Goal: Transaction & Acquisition: Purchase product/service

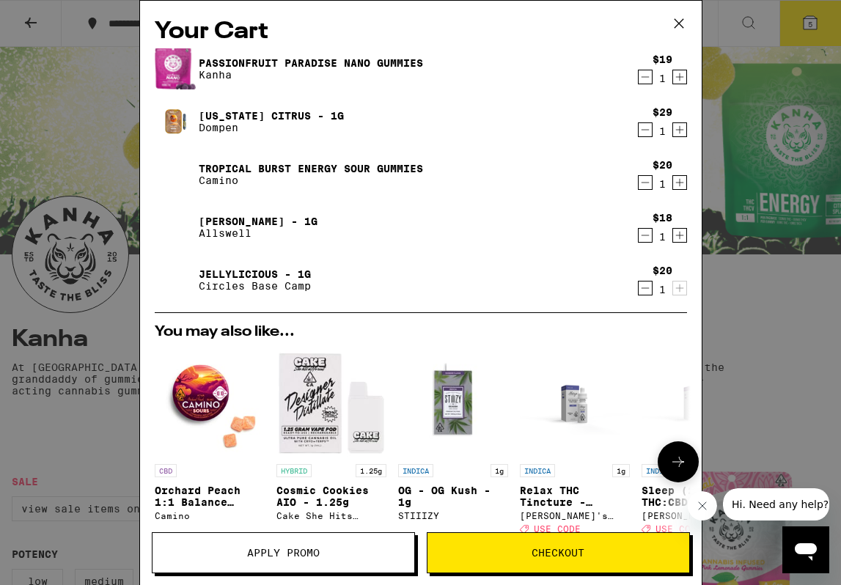
click at [672, 459] on icon at bounding box center [679, 462] width 18 height 18
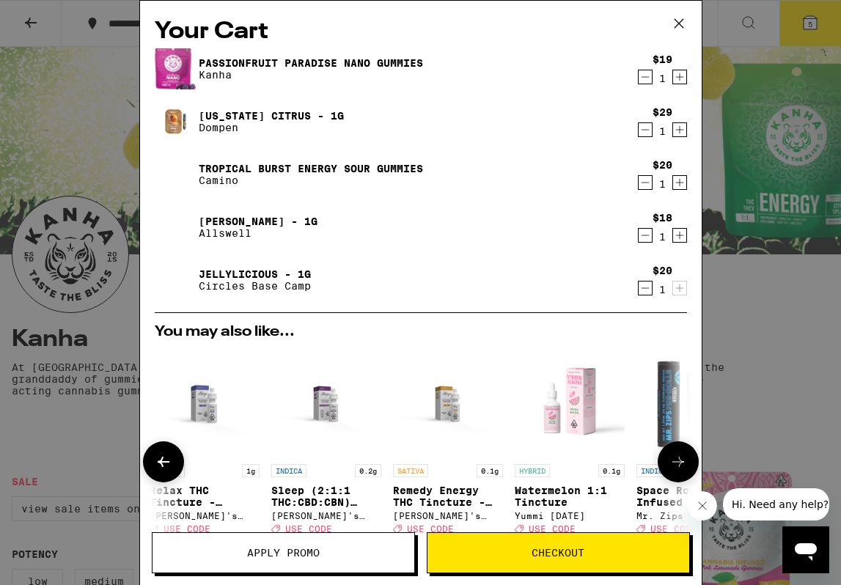
scroll to position [0, 373]
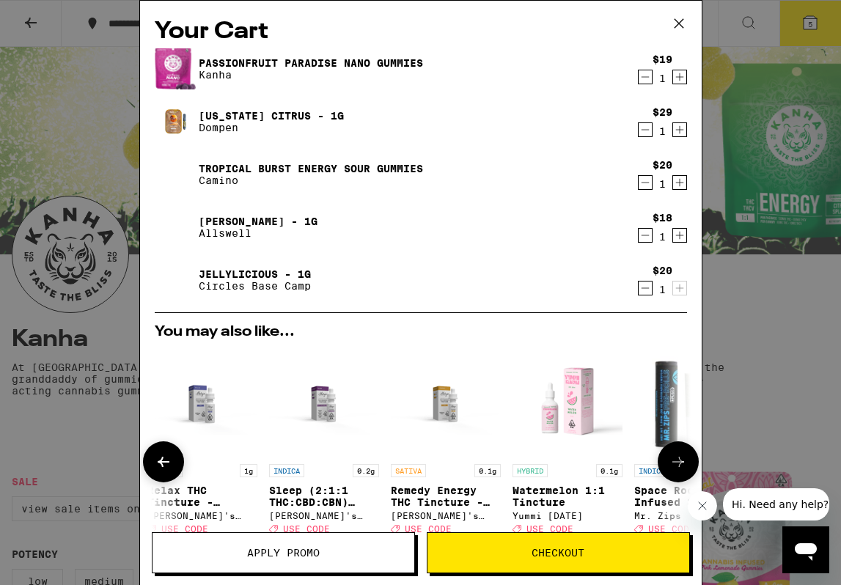
click at [672, 459] on icon at bounding box center [679, 462] width 18 height 18
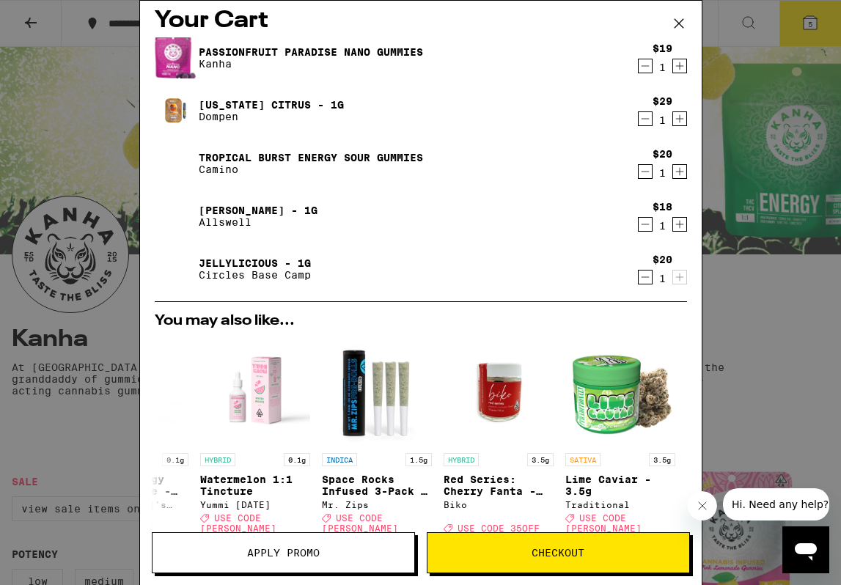
scroll to position [0, 0]
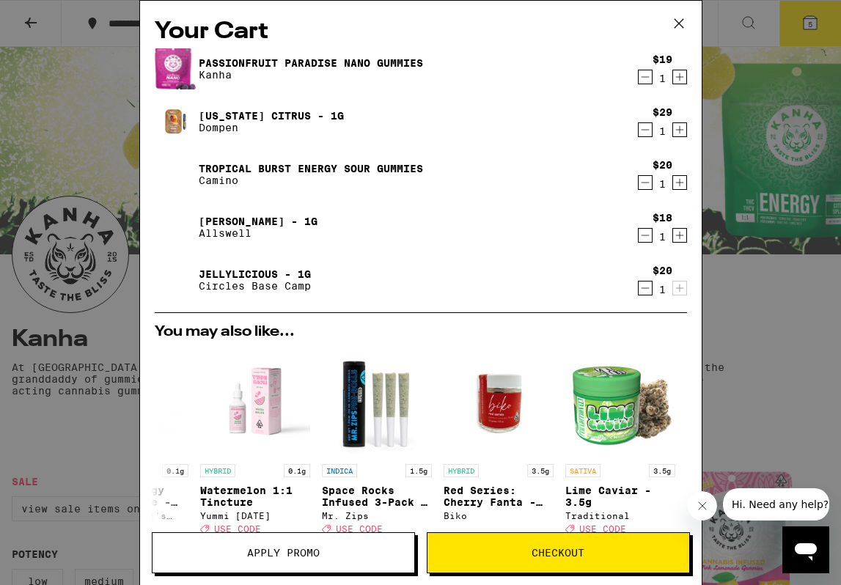
click at [644, 288] on icon "Decrement" at bounding box center [645, 288] width 8 height 0
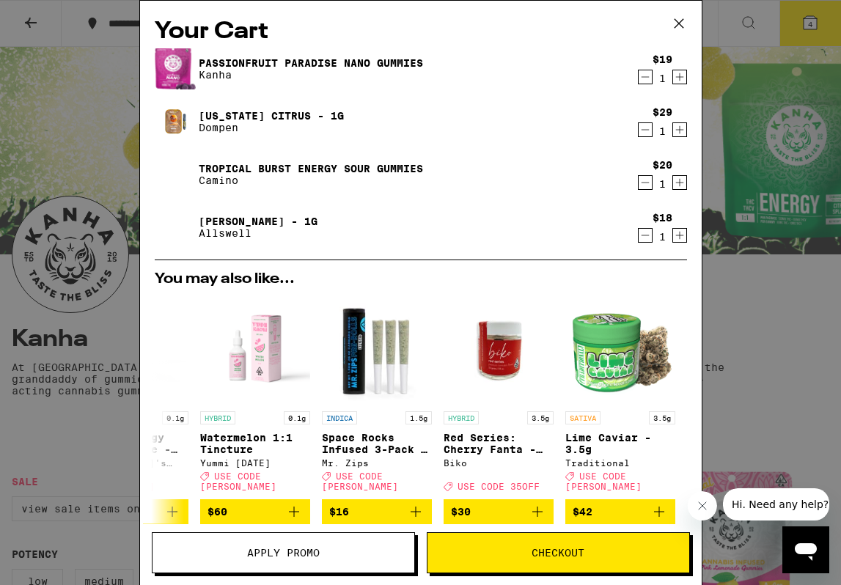
click at [482, 558] on button "Checkout" at bounding box center [558, 553] width 263 height 41
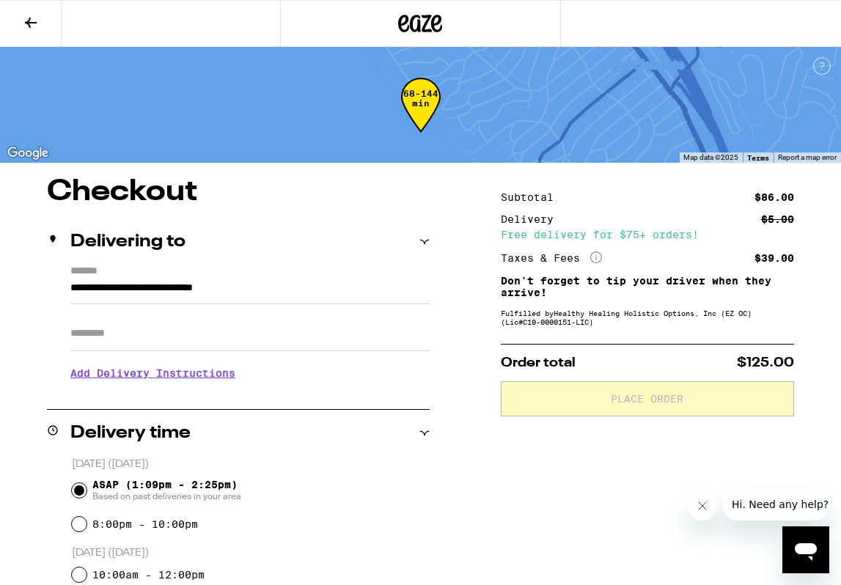
click at [350, 338] on input "Apt/Suite" at bounding box center [249, 333] width 359 height 35
type input "*"
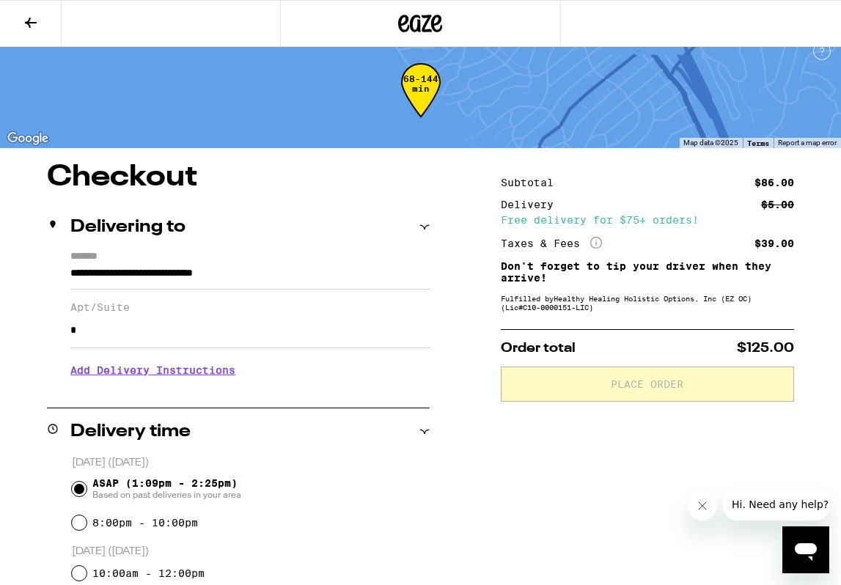
scroll to position [15, 0]
click at [161, 373] on h3 "Add Delivery Instructions" at bounding box center [249, 370] width 359 height 34
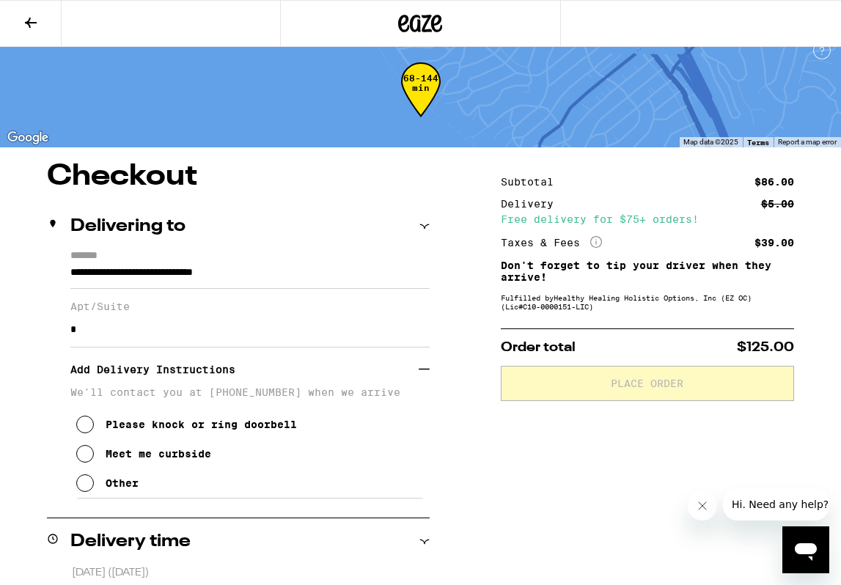
click at [125, 489] on div "Other" at bounding box center [122, 484] width 33 height 12
click at [169, 520] on textarea "Enter any other delivery instructions you want driver to know" at bounding box center [250, 532] width 349 height 69
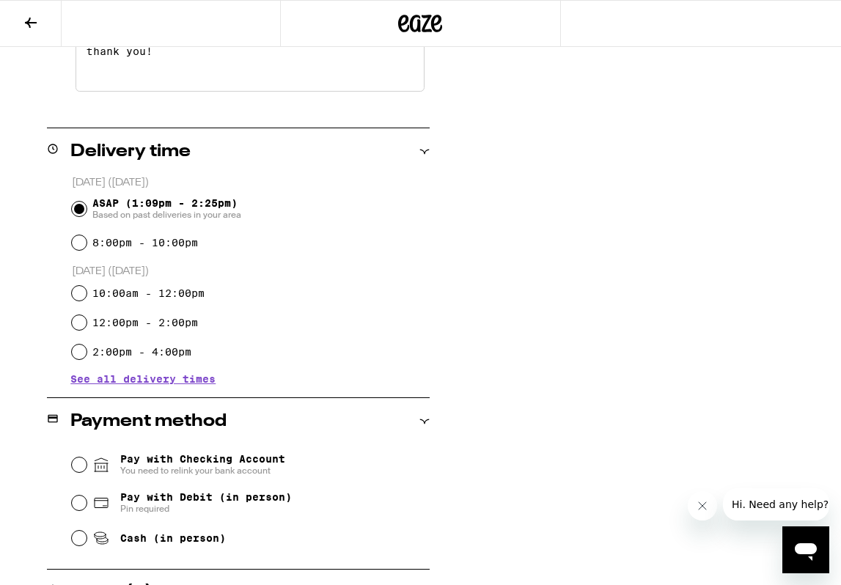
scroll to position [498, 0]
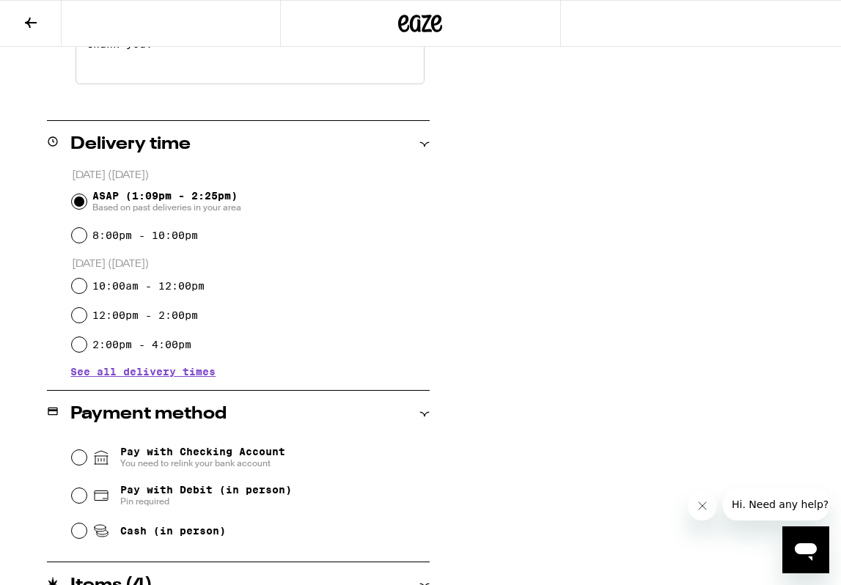
type textarea "#5505 up left staircase, first door on the left. thank you!"
click at [156, 233] on label "8:00pm - 10:00pm" at bounding box center [145, 236] width 106 height 12
click at [87, 233] on input "8:00pm - 10:00pm" at bounding box center [79, 235] width 15 height 15
radio input "true"
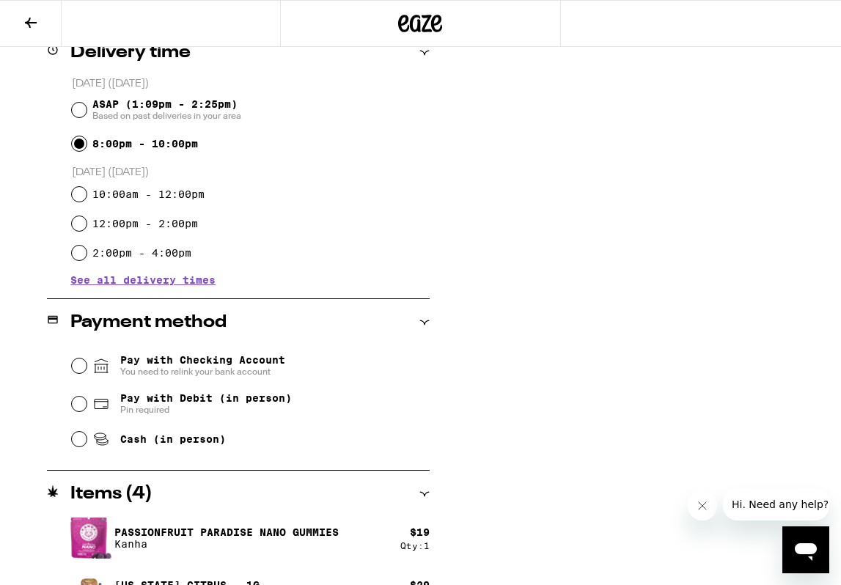
scroll to position [591, 0]
click at [117, 107] on span "ASAP (1:09pm - 2:25pm) Based on past deliveries in your area" at bounding box center [166, 109] width 149 height 23
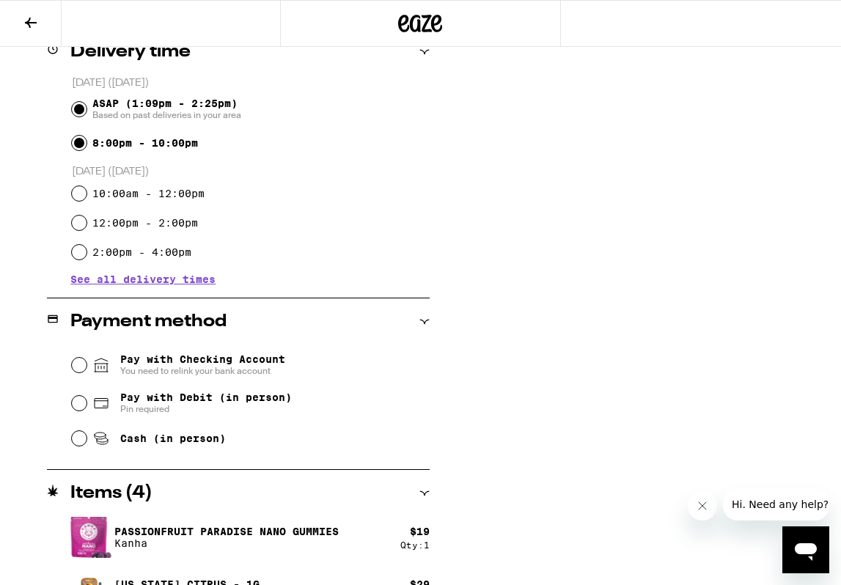
click at [87, 107] on input "ASAP (1:09pm - 2:25pm) Based on past deliveries in your area" at bounding box center [79, 109] width 15 height 15
radio input "true"
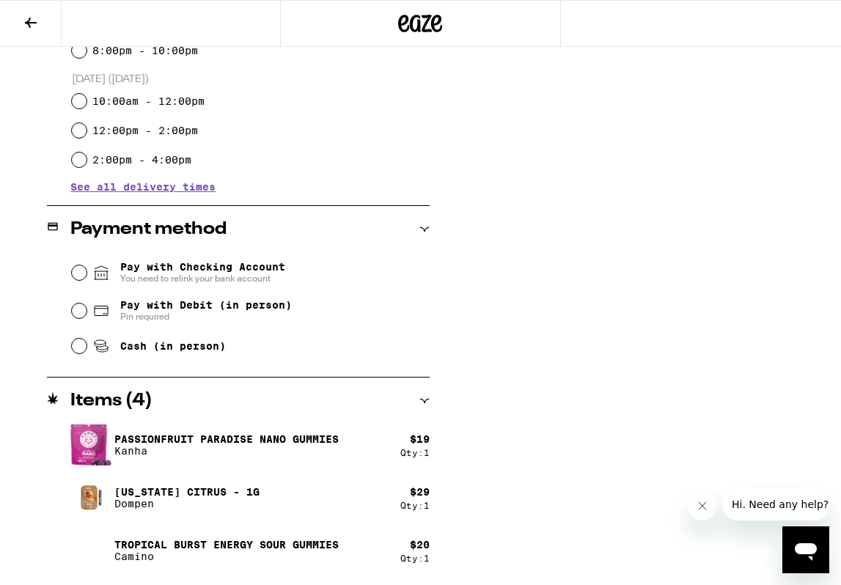
scroll to position [695, 0]
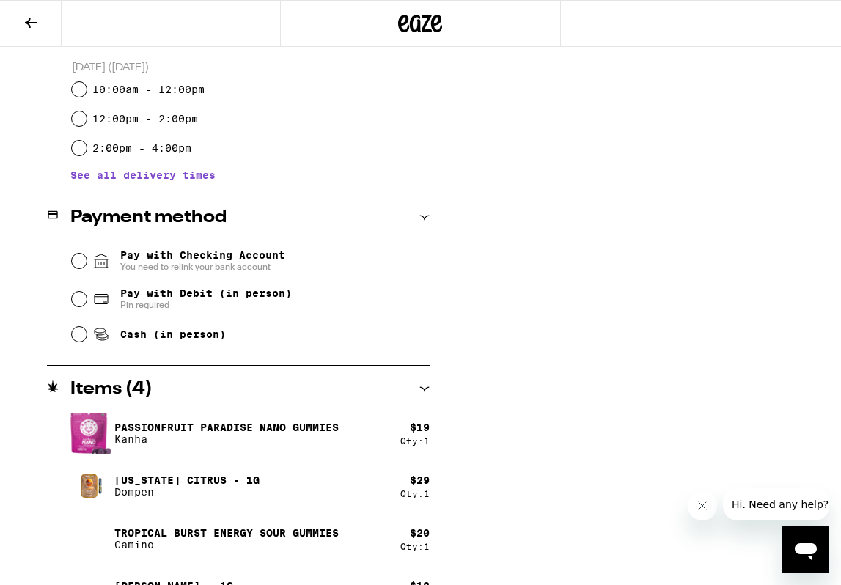
click at [149, 299] on span "Pay with Debit (in person)" at bounding box center [206, 294] width 172 height 12
click at [87, 301] on input "Pay with Debit (in person) Pin required" at bounding box center [79, 299] width 15 height 15
radio input "true"
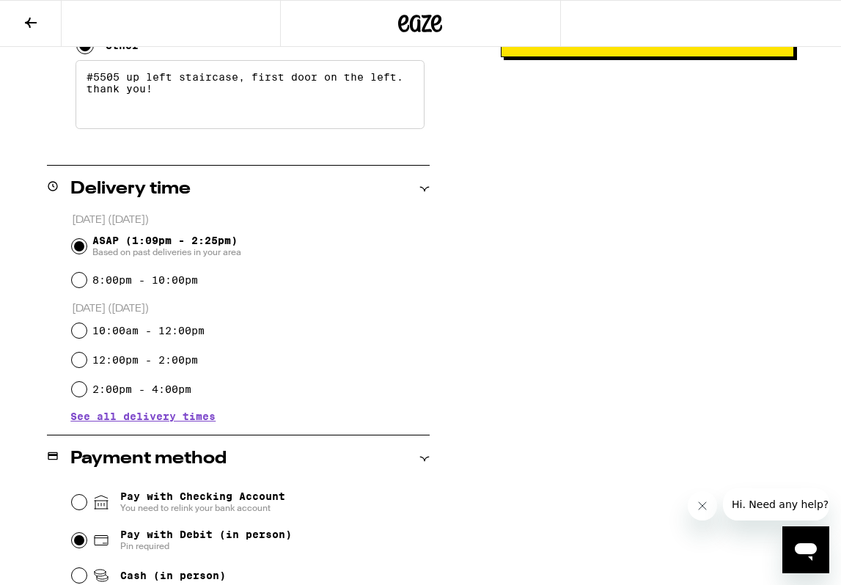
scroll to position [0, 0]
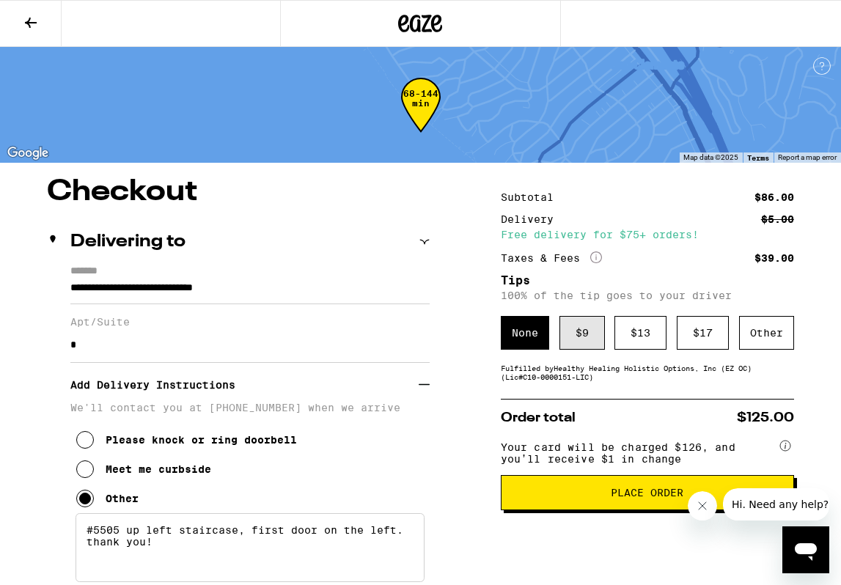
click at [588, 324] on div "$ 9" at bounding box center [582, 333] width 45 height 34
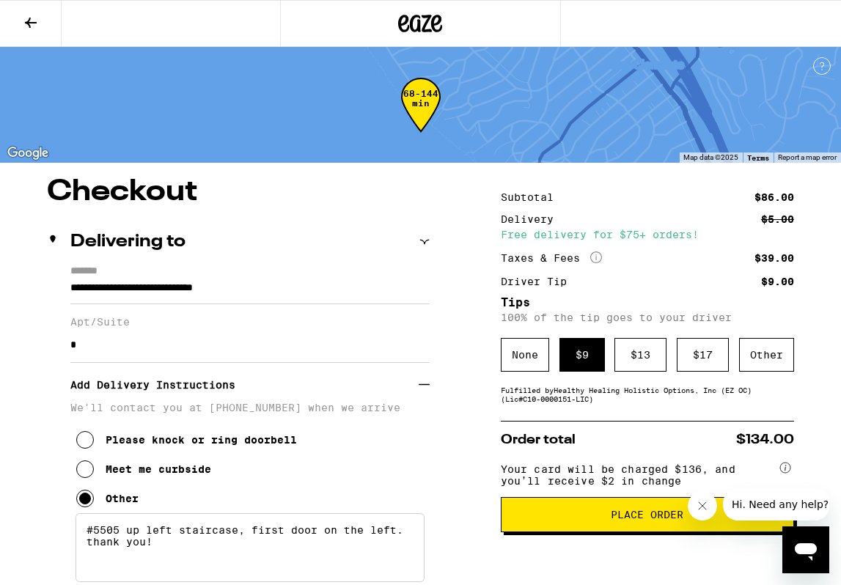
click at [589, 519] on span "Place Order" at bounding box center [648, 515] width 269 height 10
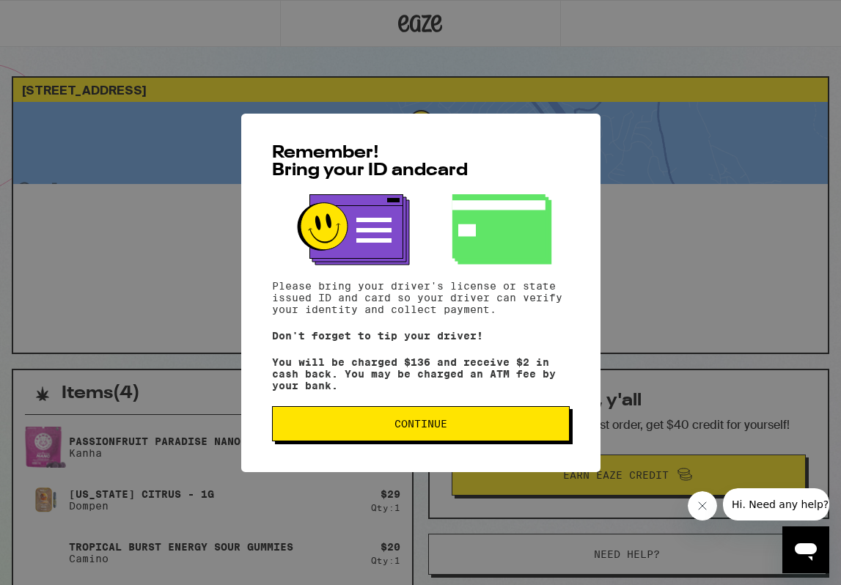
click at [467, 429] on span "Continue" at bounding box center [421, 424] width 273 height 10
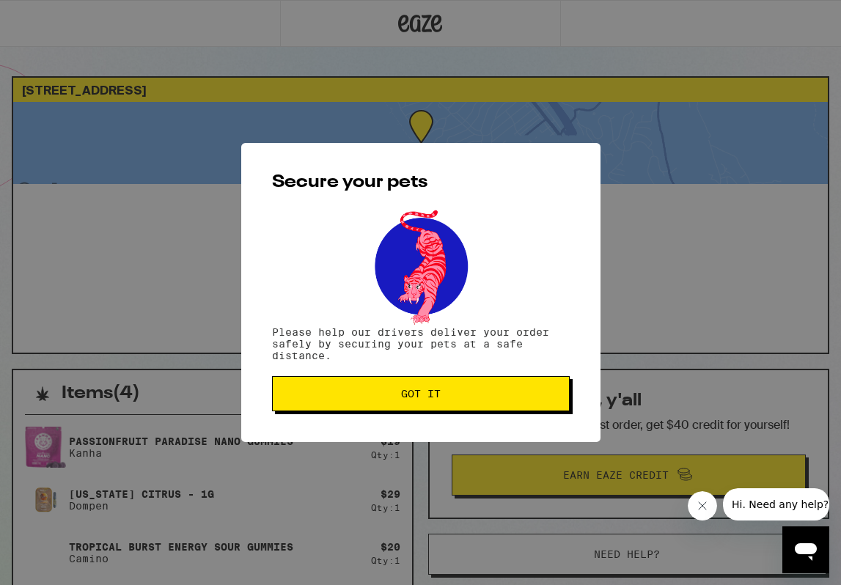
click at [448, 396] on span "Got it" at bounding box center [421, 394] width 273 height 10
